Goal: Navigation & Orientation: Find specific page/section

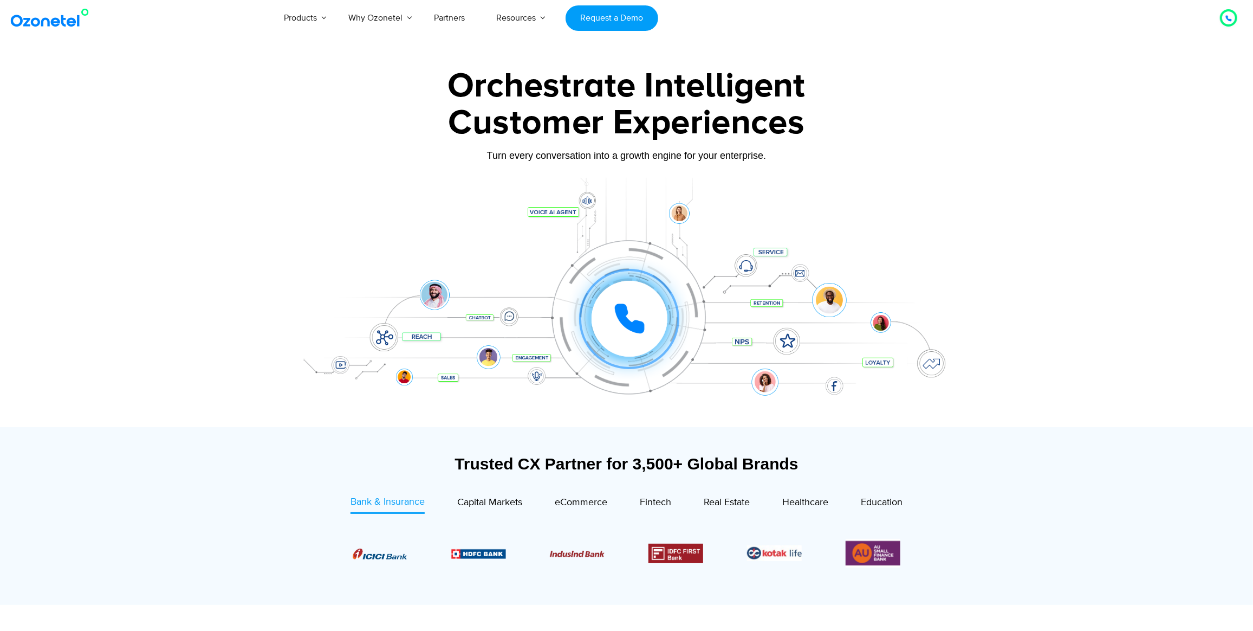
click at [0, 408] on div at bounding box center [626, 242] width 1253 height 369
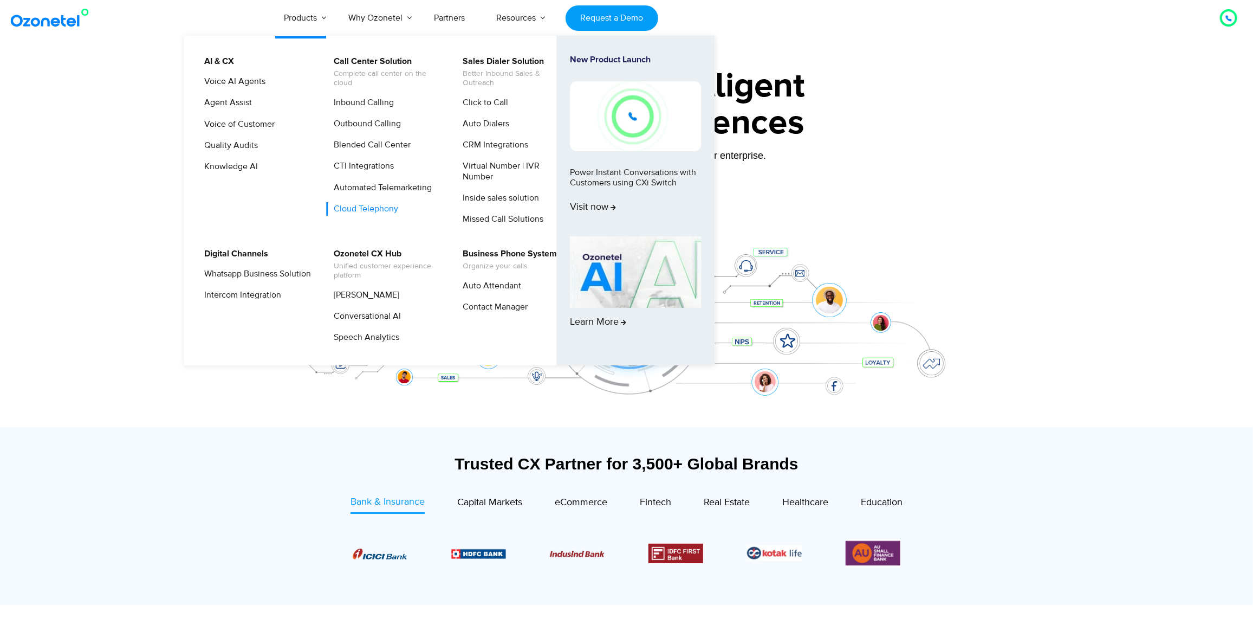
click at [374, 210] on link "Cloud Telephony" at bounding box center [363, 209] width 73 height 14
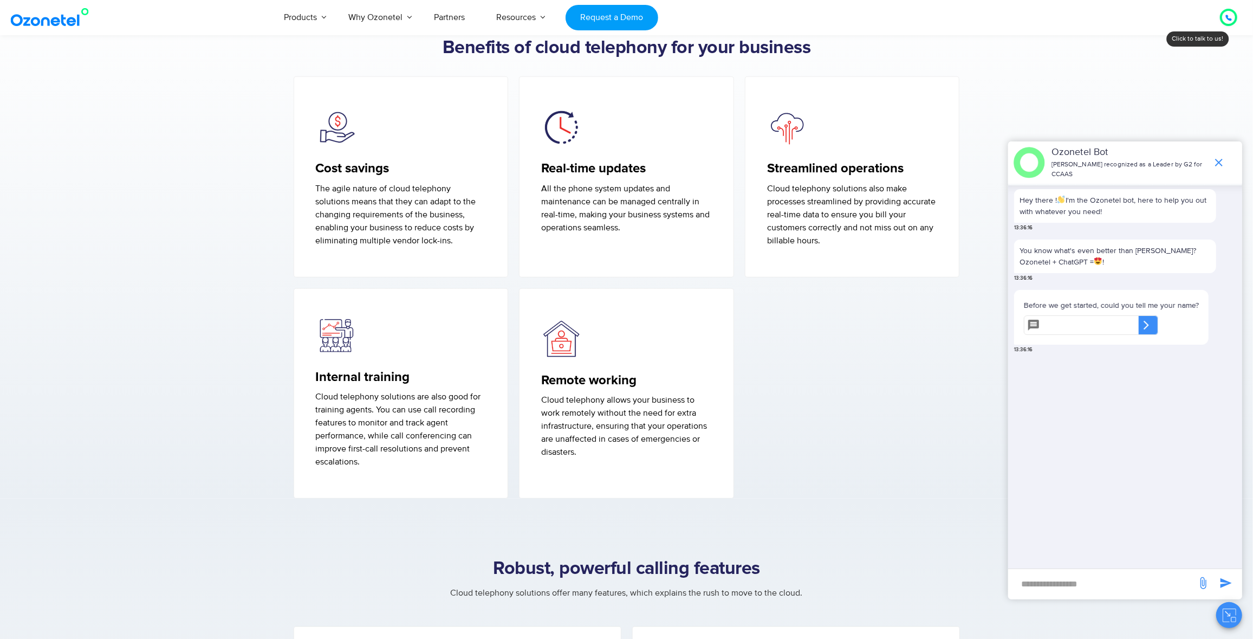
scroll to position [794, 0]
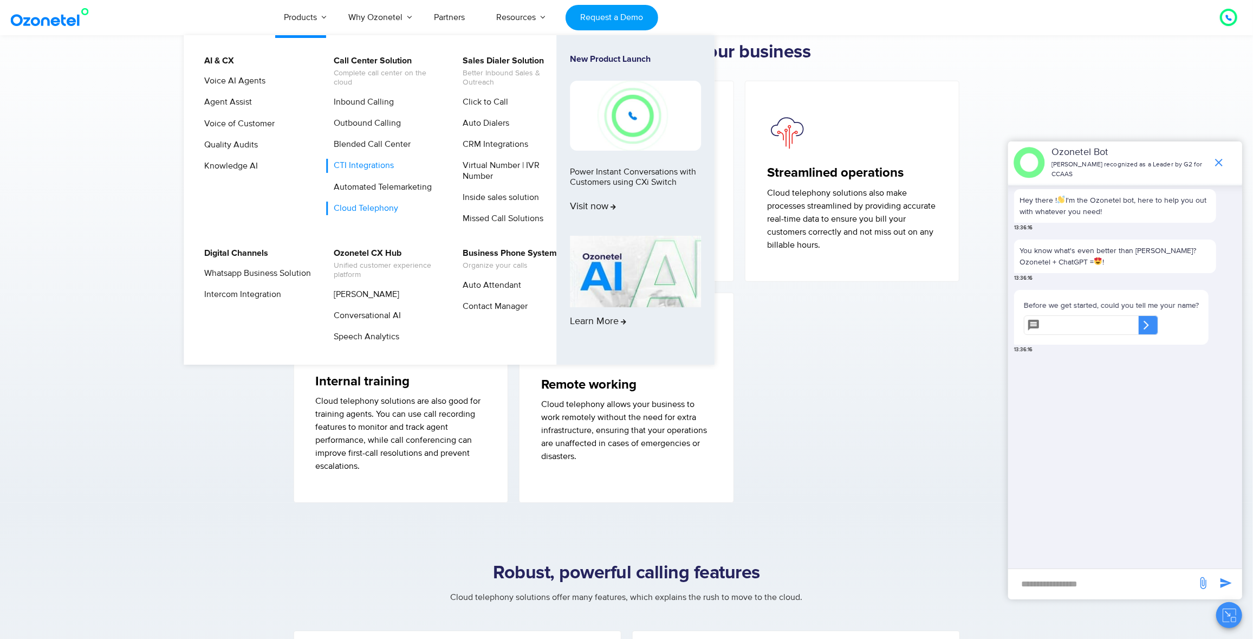
click at [386, 170] on link "CTI Integrations" at bounding box center [361, 166] width 69 height 14
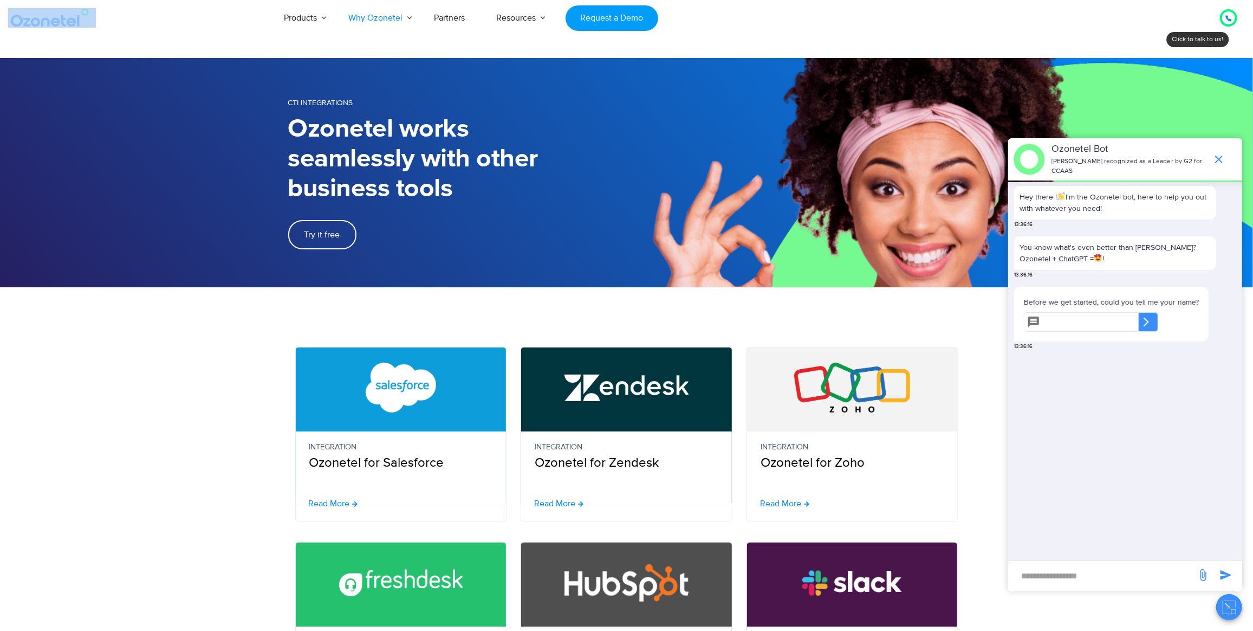
drag, startPoint x: 151, startPoint y: 31, endPoint x: 0, endPoint y: 28, distance: 151.2
click at [0, 28] on div "Click to talk to us! Call in progress... [PHONE_NUMBER] Products AI & CX Voice …" at bounding box center [626, 18] width 1253 height 36
